Goal: Find specific page/section: Find specific page/section

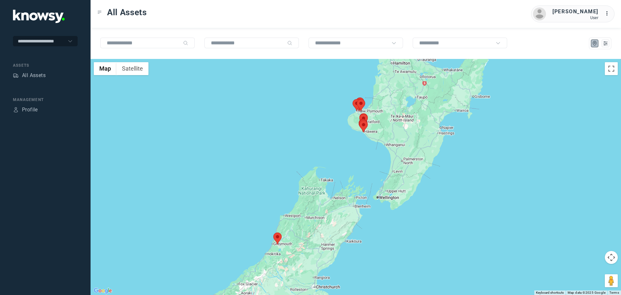
drag, startPoint x: 404, startPoint y: 117, endPoint x: 343, endPoint y: 116, distance: 60.5
click at [343, 116] on div at bounding box center [356, 177] width 531 height 236
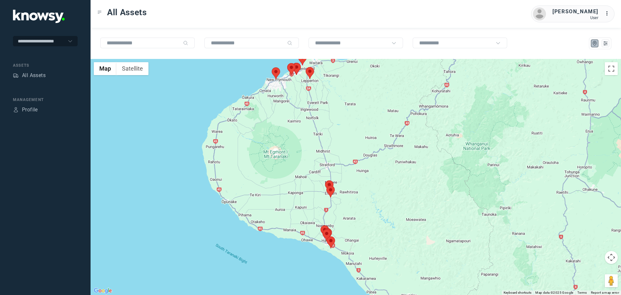
drag, startPoint x: 309, startPoint y: 98, endPoint x: 303, endPoint y: 135, distance: 38.1
click at [303, 135] on div at bounding box center [356, 177] width 531 height 236
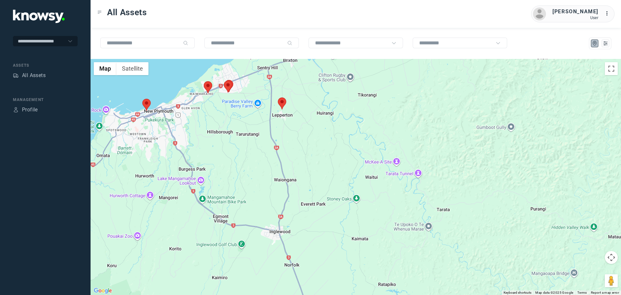
drag, startPoint x: 276, startPoint y: 107, endPoint x: 285, endPoint y: 157, distance: 51.3
click at [288, 160] on div at bounding box center [356, 177] width 531 height 236
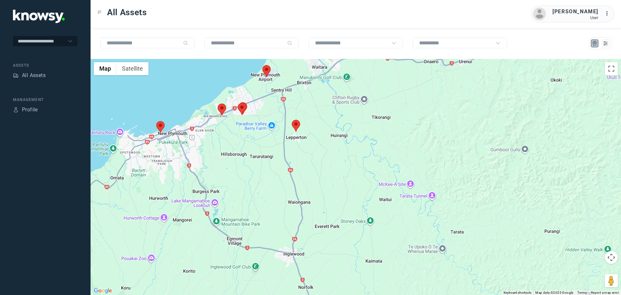
click at [238, 103] on area at bounding box center [238, 103] width 0 height 0
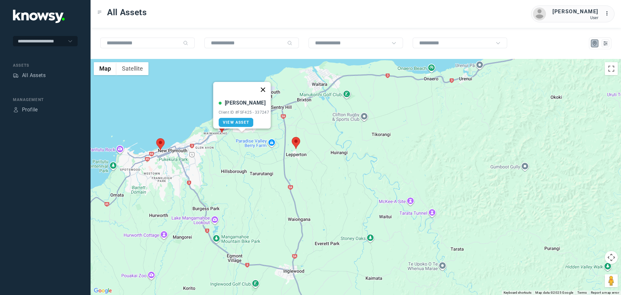
click at [265, 84] on button "Close" at bounding box center [263, 90] width 16 height 16
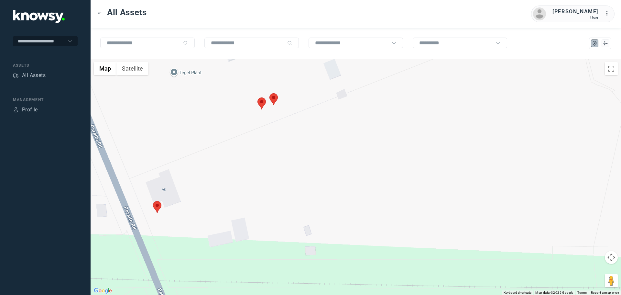
click at [258, 97] on area at bounding box center [258, 97] width 0 height 0
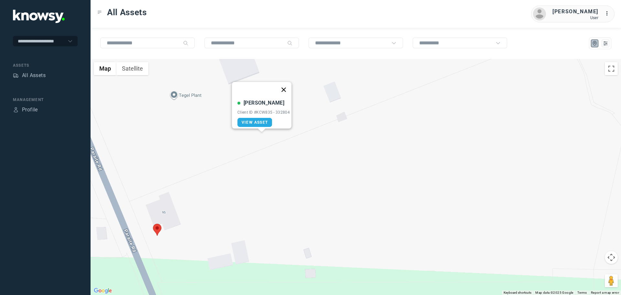
click at [289, 85] on button "Close" at bounding box center [284, 90] width 16 height 16
drag, startPoint x: 275, startPoint y: 125, endPoint x: 274, endPoint y: 120, distance: 5.3
click at [270, 116] on area at bounding box center [270, 116] width 0 height 0
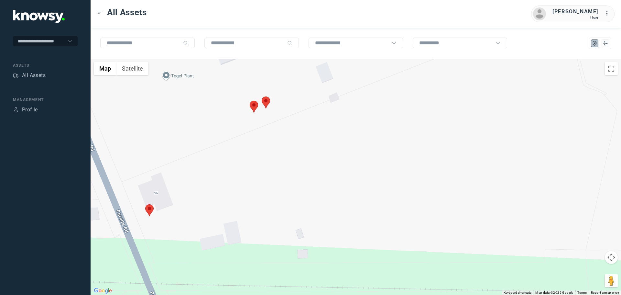
click at [262, 96] on area at bounding box center [262, 96] width 0 height 0
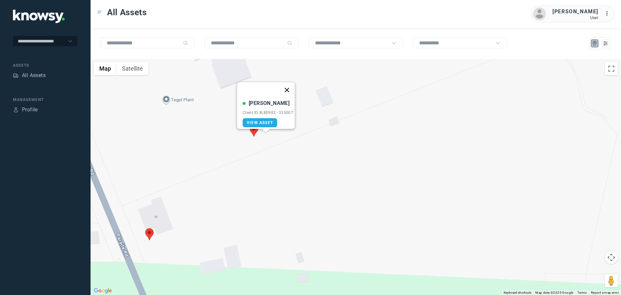
click at [289, 86] on button "Close" at bounding box center [287, 90] width 16 height 16
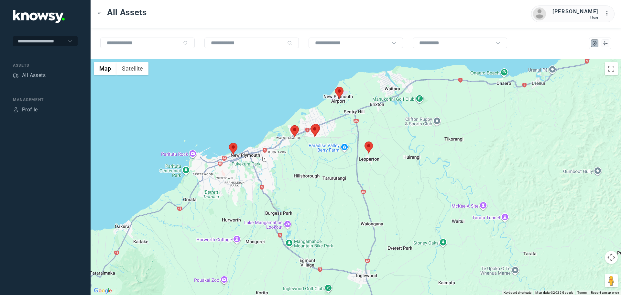
drag, startPoint x: 399, startPoint y: 191, endPoint x: 331, endPoint y: 152, distance: 78.0
click at [332, 153] on div "To navigate, press the arrow keys." at bounding box center [356, 177] width 531 height 236
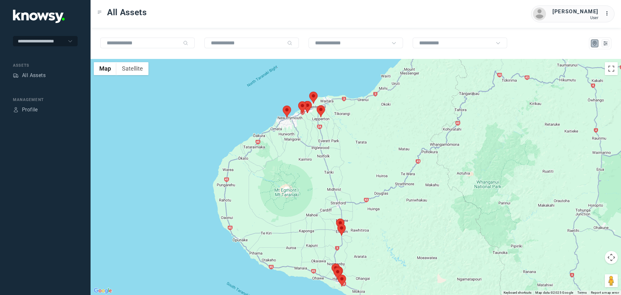
drag, startPoint x: 327, startPoint y: 183, endPoint x: 343, endPoint y: 158, distance: 29.7
click at [338, 158] on div at bounding box center [356, 177] width 531 height 236
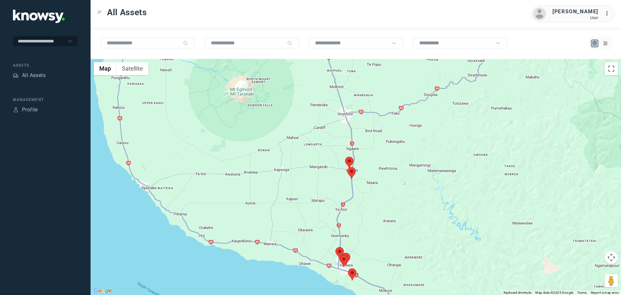
drag, startPoint x: 343, startPoint y: 210, endPoint x: 323, endPoint y: 179, distance: 37.5
click at [323, 179] on div at bounding box center [356, 177] width 531 height 236
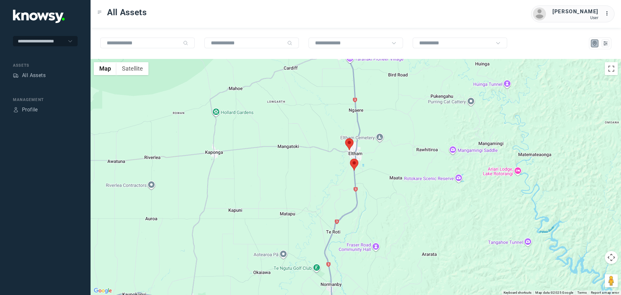
drag, startPoint x: 365, startPoint y: 158, endPoint x: 350, endPoint y: 177, distance: 24.7
click at [352, 177] on div at bounding box center [356, 177] width 531 height 236
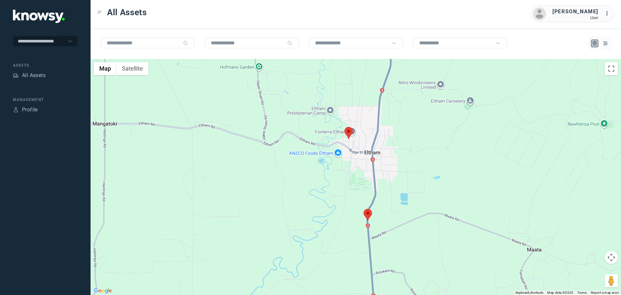
drag, startPoint x: 350, startPoint y: 157, endPoint x: 349, endPoint y: 168, distance: 11.0
click at [349, 168] on div at bounding box center [356, 177] width 531 height 236
click at [364, 210] on area at bounding box center [364, 210] width 0 height 0
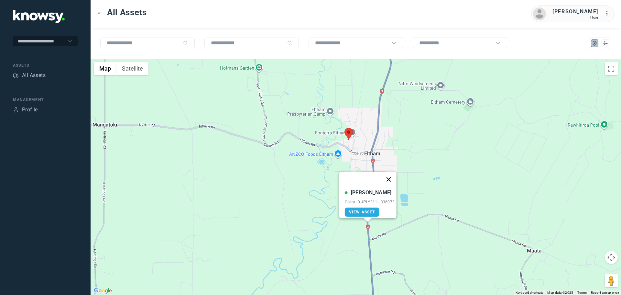
click at [392, 174] on button "Close" at bounding box center [389, 180] width 16 height 16
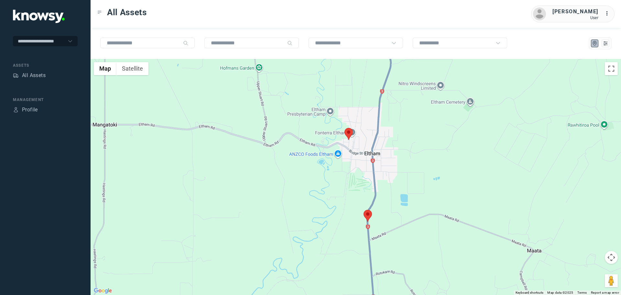
click at [345, 128] on area at bounding box center [345, 128] width 0 height 0
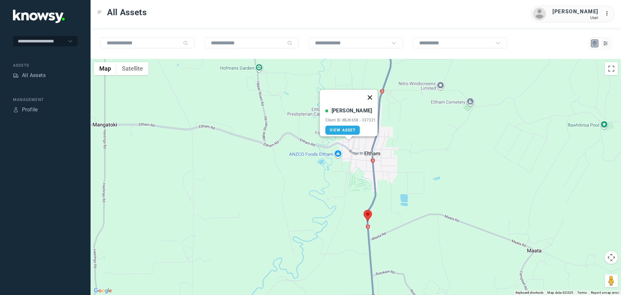
click at [374, 92] on button "Close" at bounding box center [370, 98] width 16 height 16
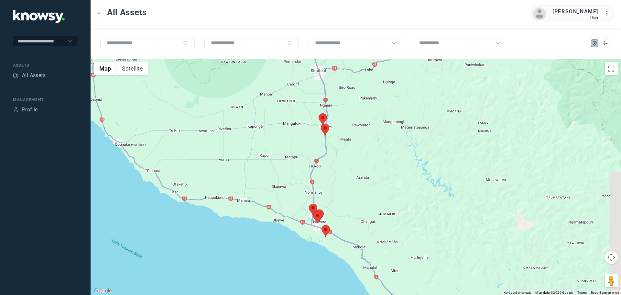
drag, startPoint x: 370, startPoint y: 199, endPoint x: 321, endPoint y: 162, distance: 61.5
click at [321, 162] on div at bounding box center [356, 177] width 531 height 236
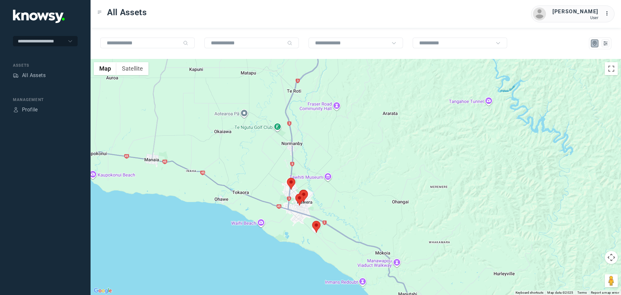
drag, startPoint x: 302, startPoint y: 206, endPoint x: 291, endPoint y: 185, distance: 23.8
click at [295, 194] on area at bounding box center [295, 194] width 0 height 0
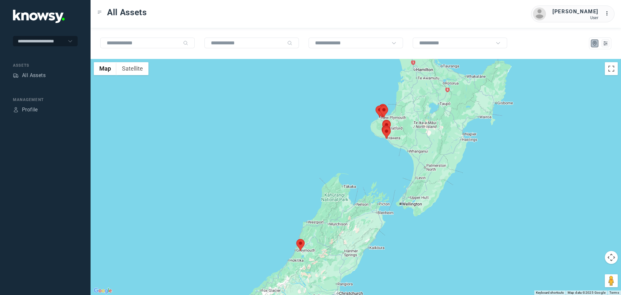
drag, startPoint x: 405, startPoint y: 116, endPoint x: 369, endPoint y: 128, distance: 38.0
click at [371, 128] on div at bounding box center [356, 177] width 531 height 236
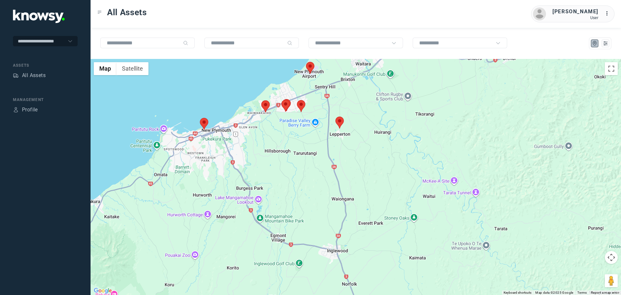
drag, startPoint x: 281, startPoint y: 114, endPoint x: 297, endPoint y: 125, distance: 20.3
click at [292, 130] on div at bounding box center [356, 177] width 531 height 236
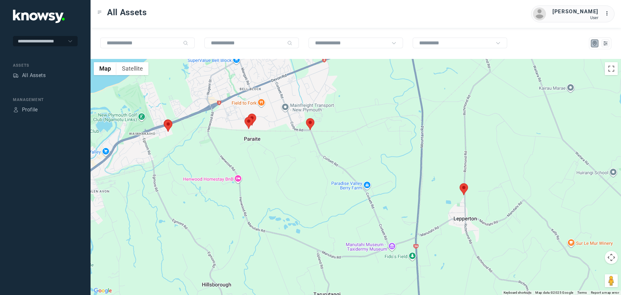
click at [306, 118] on area at bounding box center [306, 118] width 0 height 0
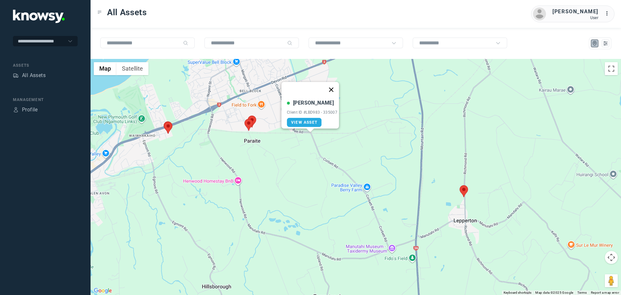
click at [336, 85] on button "Close" at bounding box center [332, 90] width 16 height 16
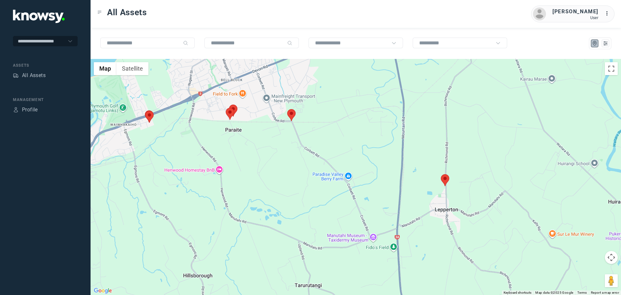
drag, startPoint x: 347, startPoint y: 163, endPoint x: 327, endPoint y: 151, distance: 23.2
click at [328, 151] on div at bounding box center [356, 177] width 531 height 236
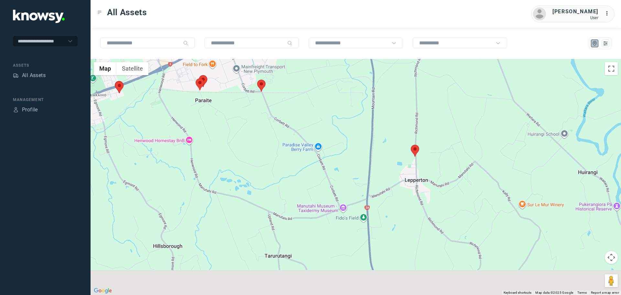
drag, startPoint x: 360, startPoint y: 174, endPoint x: 327, endPoint y: 136, distance: 50.3
click at [327, 136] on div at bounding box center [356, 177] width 531 height 236
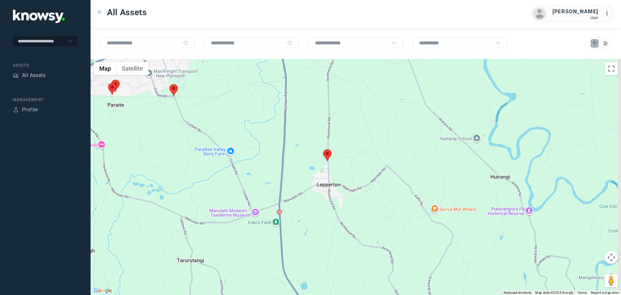
drag, startPoint x: 469, startPoint y: 201, endPoint x: 317, endPoint y: 209, distance: 151.7
click at [355, 215] on div at bounding box center [356, 177] width 531 height 236
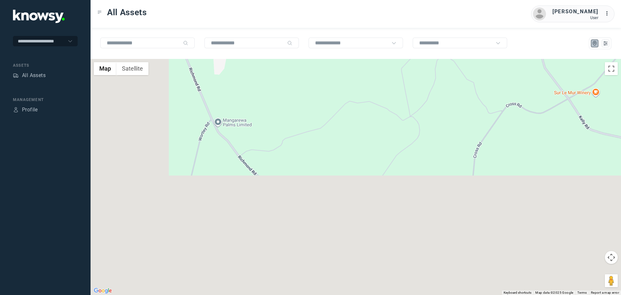
drag, startPoint x: 291, startPoint y: 226, endPoint x: 398, endPoint y: 76, distance: 183.9
click at [399, 74] on div at bounding box center [356, 177] width 531 height 236
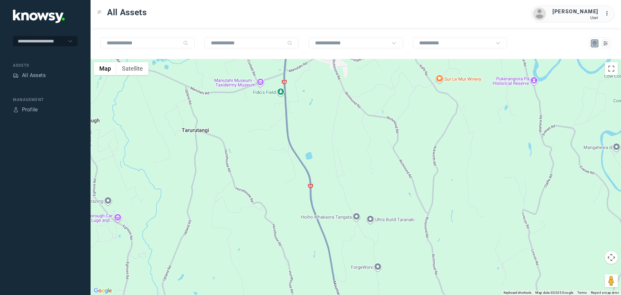
drag, startPoint x: 339, startPoint y: 191, endPoint x: 328, endPoint y: 122, distance: 70.0
click at [328, 122] on div at bounding box center [356, 177] width 531 height 236
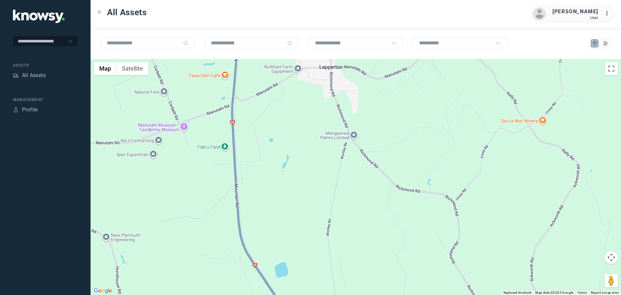
drag, startPoint x: 342, startPoint y: 104, endPoint x: 328, endPoint y: 174, distance: 71.9
click at [329, 174] on div at bounding box center [356, 177] width 531 height 236
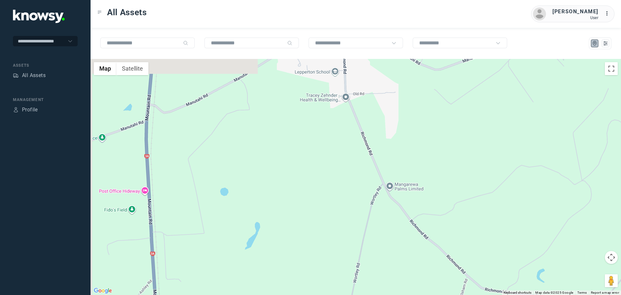
drag, startPoint x: 328, startPoint y: 131, endPoint x: 339, endPoint y: 233, distance: 102.2
click at [339, 233] on div at bounding box center [356, 177] width 531 height 236
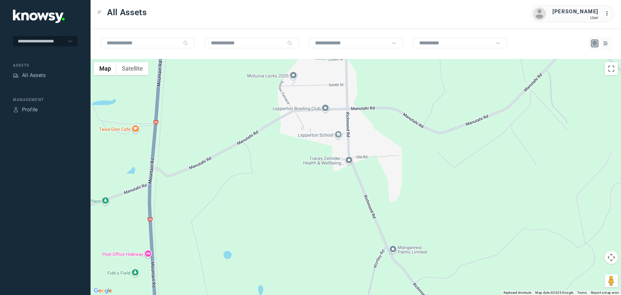
drag, startPoint x: 336, startPoint y: 202, endPoint x: 337, endPoint y: 220, distance: 17.8
click at [337, 220] on div at bounding box center [356, 177] width 531 height 236
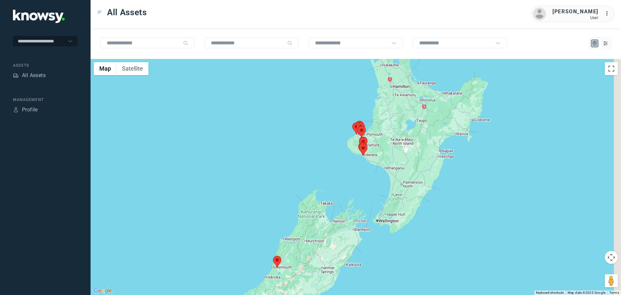
drag, startPoint x: 411, startPoint y: 116, endPoint x: 336, endPoint y: 161, distance: 88.4
click at [340, 160] on div at bounding box center [356, 177] width 531 height 236
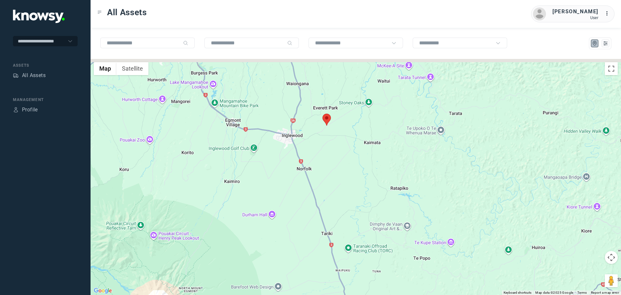
drag, startPoint x: 329, startPoint y: 137, endPoint x: 323, endPoint y: 189, distance: 51.9
click at [324, 189] on div at bounding box center [356, 177] width 531 height 236
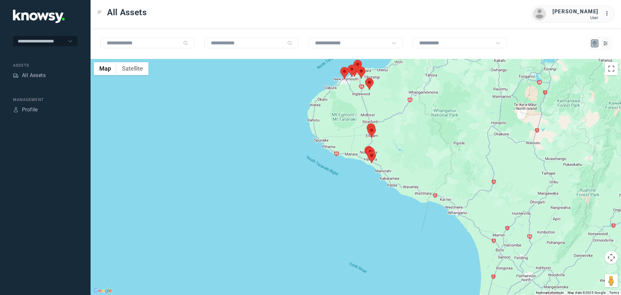
drag, startPoint x: 420, startPoint y: 125, endPoint x: 379, endPoint y: 141, distance: 43.5
click at [379, 141] on div at bounding box center [356, 177] width 531 height 236
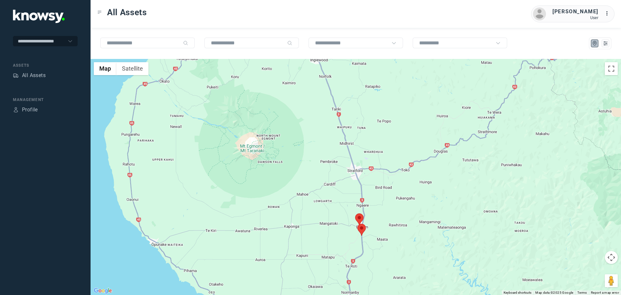
drag, startPoint x: 422, startPoint y: 78, endPoint x: 404, endPoint y: 174, distance: 98.1
click at [406, 174] on div at bounding box center [356, 177] width 531 height 236
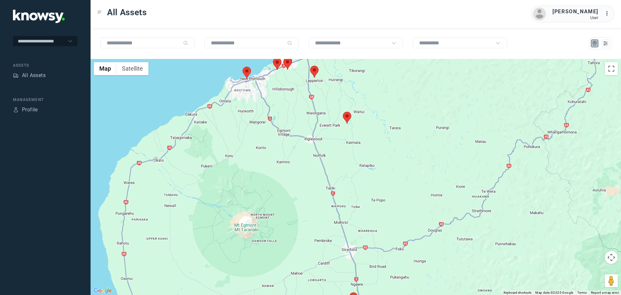
drag, startPoint x: 397, startPoint y: 105, endPoint x: 391, endPoint y: 184, distance: 79.5
click at [391, 184] on div at bounding box center [356, 177] width 531 height 236
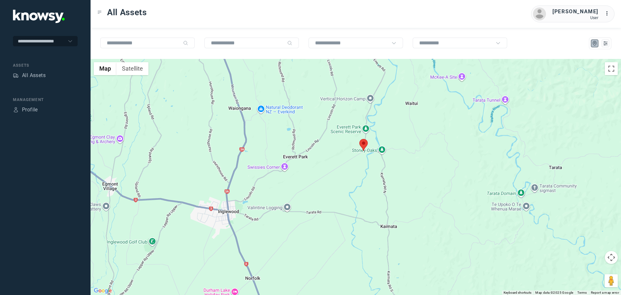
drag, startPoint x: 322, startPoint y: 129, endPoint x: 355, endPoint y: 167, distance: 50.0
click at [353, 167] on div at bounding box center [356, 177] width 531 height 236
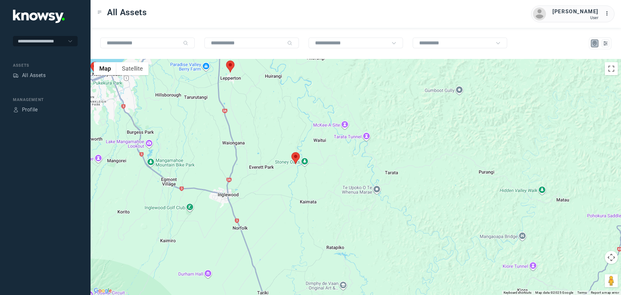
drag, startPoint x: 364, startPoint y: 148, endPoint x: 293, endPoint y: 163, distance: 72.8
click at [293, 163] on img at bounding box center [296, 158] width 8 height 12
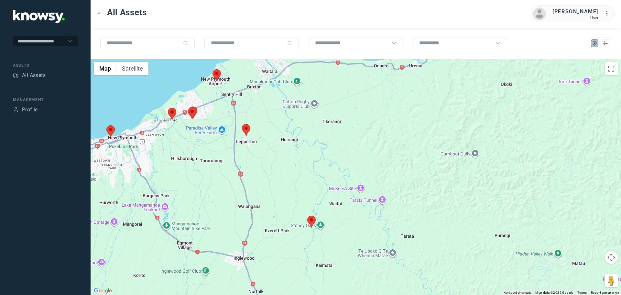
drag, startPoint x: 178, startPoint y: 128, endPoint x: 194, endPoint y: 194, distance: 68.0
click at [194, 194] on div at bounding box center [356, 177] width 531 height 236
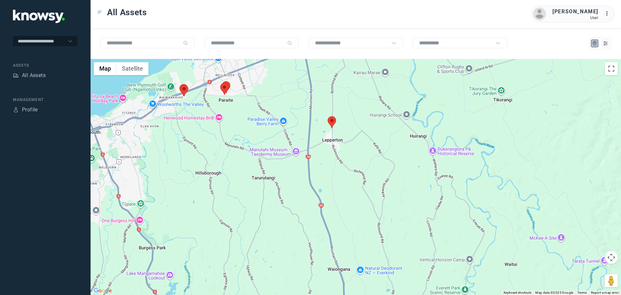
drag, startPoint x: 183, startPoint y: 178, endPoint x: 224, endPoint y: 214, distance: 54.6
click at [224, 214] on div at bounding box center [356, 177] width 531 height 236
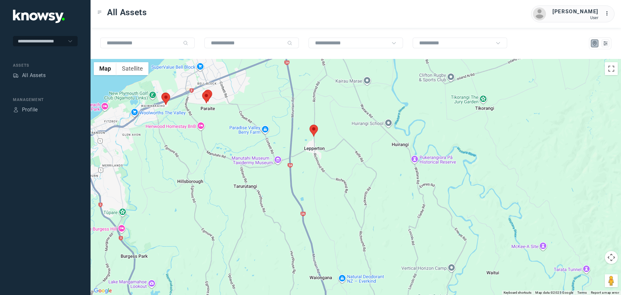
drag, startPoint x: 205, startPoint y: 220, endPoint x: 186, endPoint y: 227, distance: 19.4
click at [186, 227] on div at bounding box center [356, 177] width 531 height 236
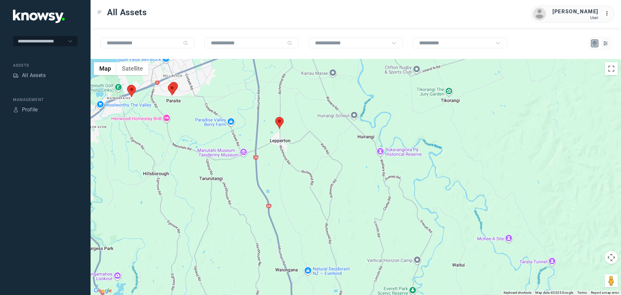
drag, startPoint x: 250, startPoint y: 150, endPoint x: 217, endPoint y: 163, distance: 34.7
click at [217, 163] on div at bounding box center [356, 177] width 531 height 236
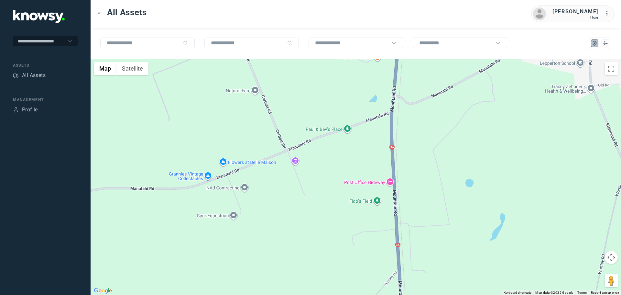
drag, startPoint x: 269, startPoint y: 160, endPoint x: 274, endPoint y: 163, distance: 6.4
click at [262, 163] on div at bounding box center [356, 177] width 531 height 236
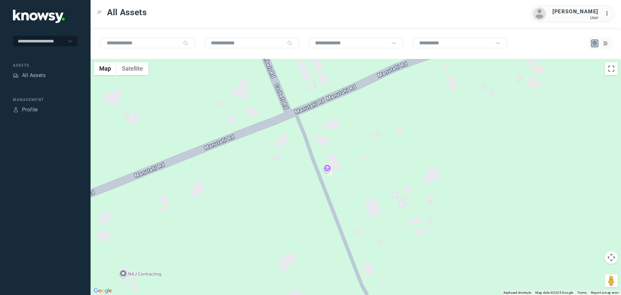
click at [326, 158] on div at bounding box center [356, 177] width 531 height 236
click at [327, 168] on div at bounding box center [356, 177] width 531 height 236
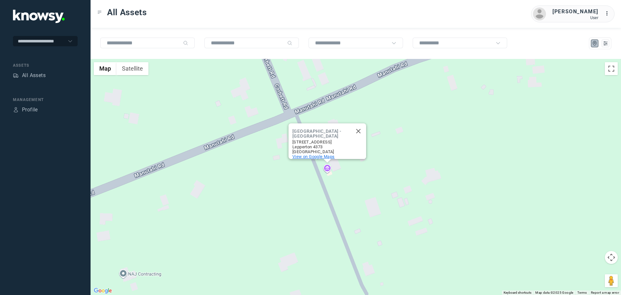
click at [307, 154] on span "View on Google Maps" at bounding box center [314, 156] width 42 height 5
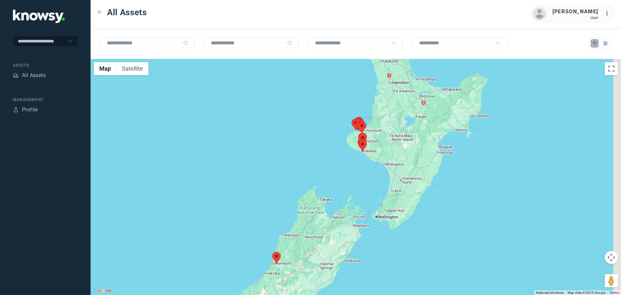
drag, startPoint x: 414, startPoint y: 123, endPoint x: 337, endPoint y: 149, distance: 80.8
click at [339, 149] on div at bounding box center [356, 177] width 531 height 236
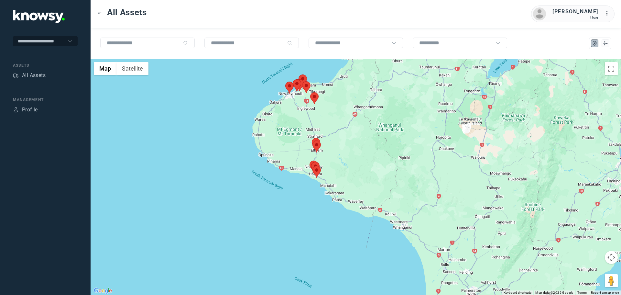
drag, startPoint x: 328, startPoint y: 114, endPoint x: 312, endPoint y: 147, distance: 37.2
click at [314, 145] on div at bounding box center [356, 177] width 531 height 236
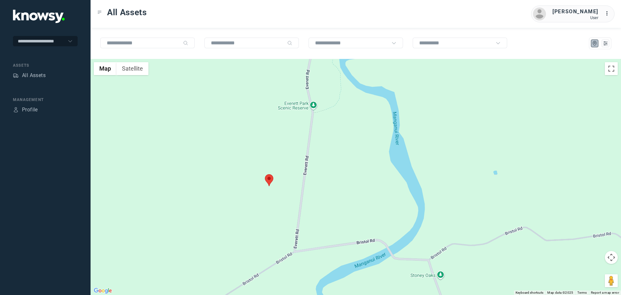
click at [132, 76] on div at bounding box center [356, 177] width 531 height 236
click at [135, 69] on button "Satellite" at bounding box center [133, 68] width 32 height 13
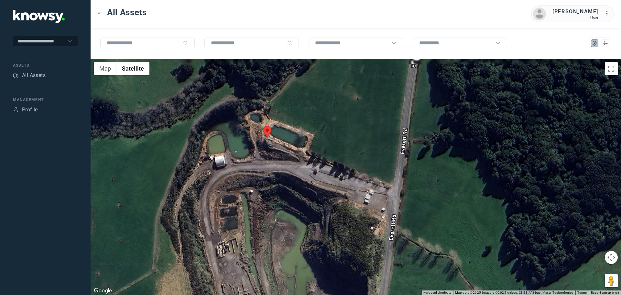
drag, startPoint x: 265, startPoint y: 164, endPoint x: 280, endPoint y: 178, distance: 20.1
click at [282, 195] on div at bounding box center [356, 177] width 531 height 236
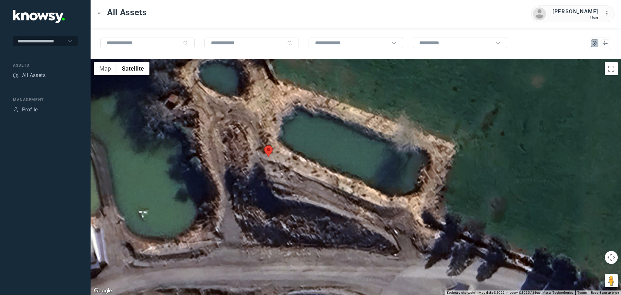
drag, startPoint x: 265, startPoint y: 138, endPoint x: 308, endPoint y: 185, distance: 63.7
click at [308, 185] on div at bounding box center [356, 177] width 531 height 236
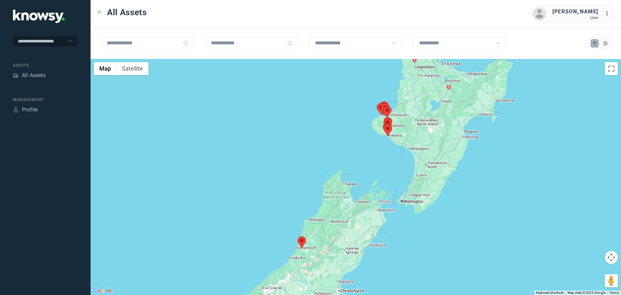
drag, startPoint x: 408, startPoint y: 123, endPoint x: 358, endPoint y: 132, distance: 50.3
click at [362, 134] on div at bounding box center [356, 177] width 531 height 236
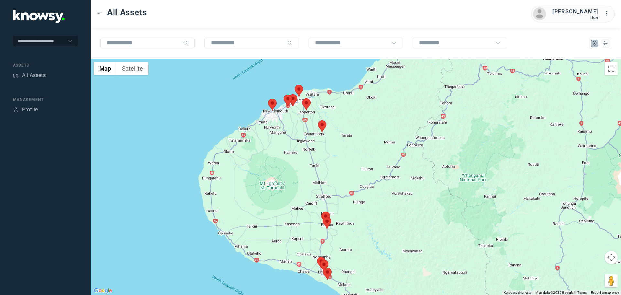
drag, startPoint x: 325, startPoint y: 125, endPoint x: 322, endPoint y: 135, distance: 10.4
click at [322, 135] on div at bounding box center [356, 177] width 531 height 236
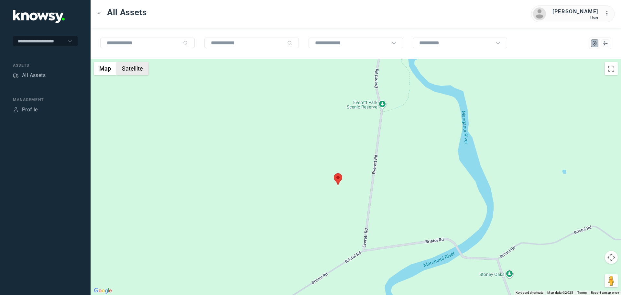
click at [129, 69] on button "Satellite" at bounding box center [133, 68] width 32 height 13
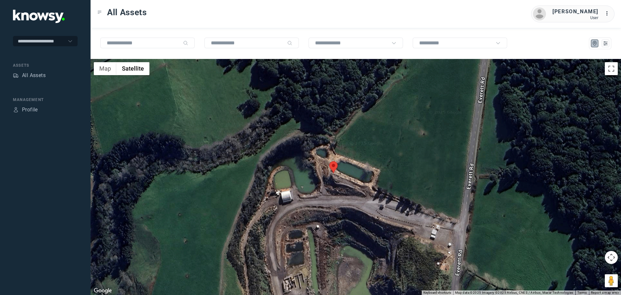
drag, startPoint x: 322, startPoint y: 191, endPoint x: 331, endPoint y: 181, distance: 13.3
click at [331, 181] on div at bounding box center [356, 177] width 531 height 236
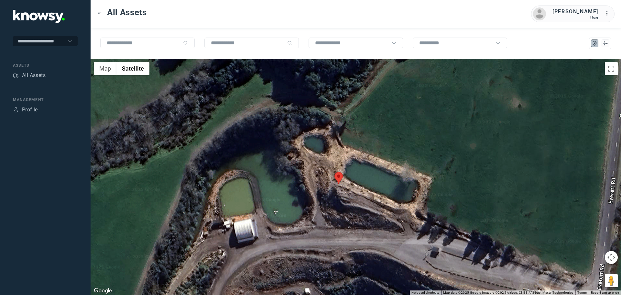
drag, startPoint x: 321, startPoint y: 163, endPoint x: 316, endPoint y: 186, distance: 22.9
click at [316, 186] on div at bounding box center [356, 177] width 531 height 236
